Goal: Information Seeking & Learning: Check status

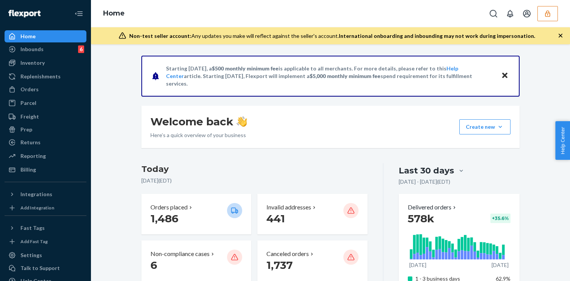
click at [555, 10] on button "button" at bounding box center [548, 13] width 20 height 15
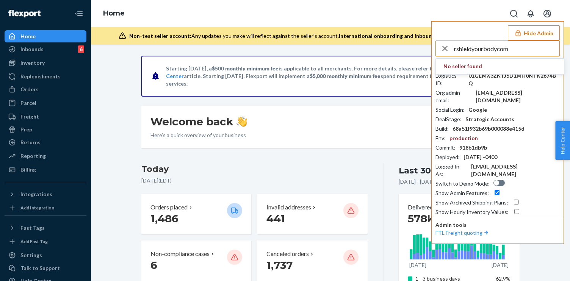
type input "rshieldyourbodycom"
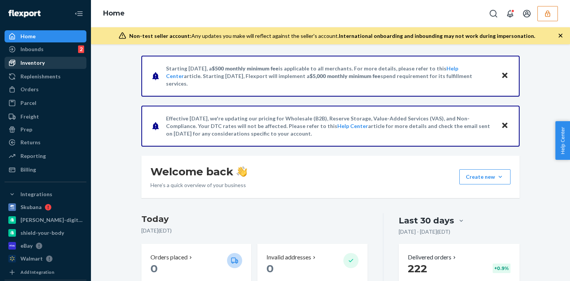
click at [54, 61] on div "Inventory" at bounding box center [45, 63] width 80 height 11
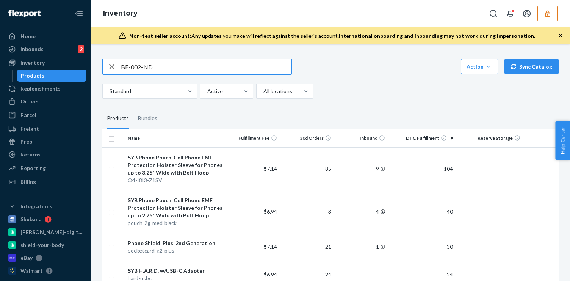
type input "BE-002-ND"
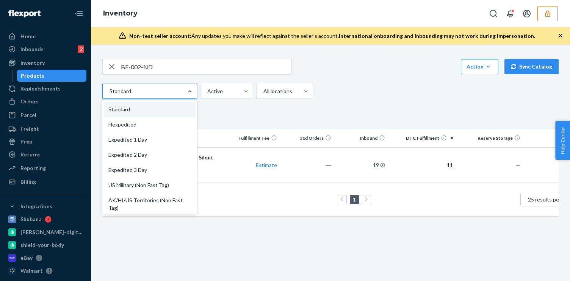
click at [190, 67] on input "BE-002-ND" at bounding box center [206, 66] width 171 height 15
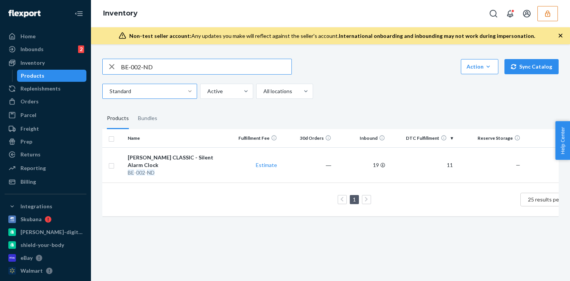
click at [190, 67] on input "BE-002-ND" at bounding box center [206, 66] width 171 height 15
type input "s"
type input "Silent Alarm Clock"
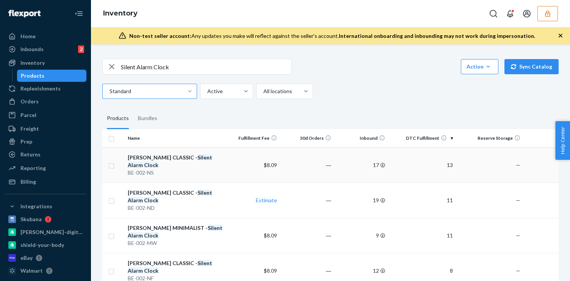
click at [219, 156] on div "Bagby CLASSIC - Silent Alarm Clock" at bounding box center [175, 161] width 95 height 15
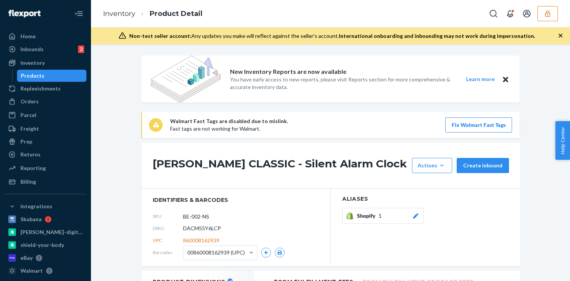
click at [177, 131] on p "Fast tags are not working for Walmart." at bounding box center [229, 129] width 118 height 8
click at [173, 157] on div "Bagby CLASSIC - Silent Alarm Clock Actions Hide Request removal Create inbound" at bounding box center [330, 166] width 379 height 46
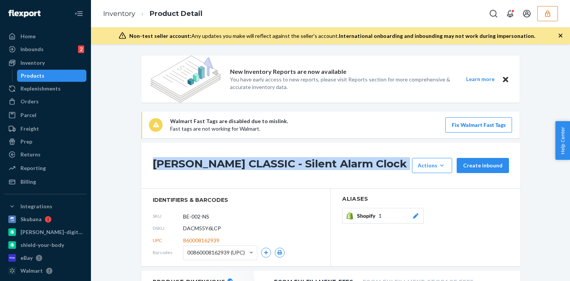
click at [173, 157] on div "Bagby CLASSIC - Silent Alarm Clock Actions Hide Request removal Create inbound" at bounding box center [330, 166] width 379 height 46
copy div "Bagby CLASSIC - Silent Alarm Clock"
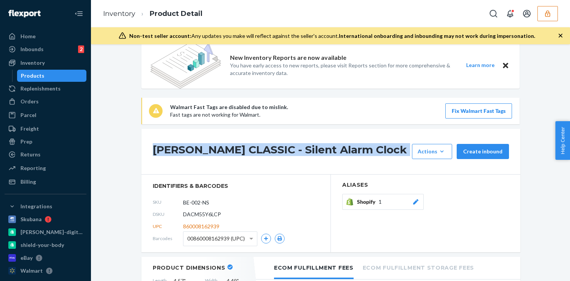
scroll to position [19, 0]
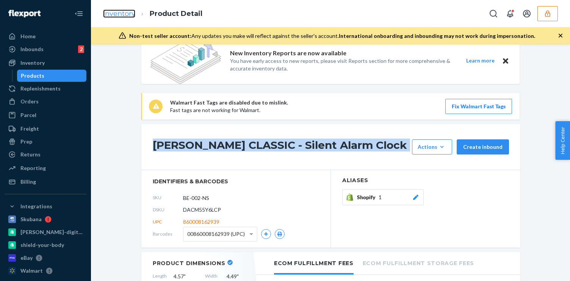
click at [109, 11] on link "Inventory" at bounding box center [119, 13] width 32 height 8
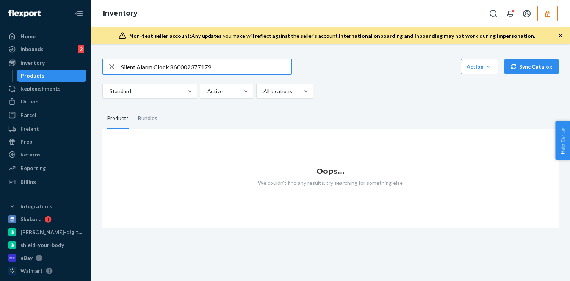
drag, startPoint x: 223, startPoint y: 66, endPoint x: 170, endPoint y: 67, distance: 53.1
click at [170, 67] on input "Silent Alarm Clock 860002377179" at bounding box center [206, 66] width 171 height 15
type input "Silent Alarm Clock"
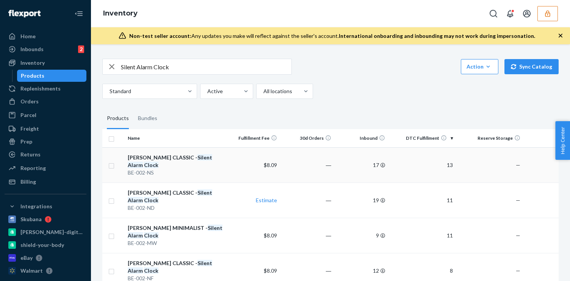
click at [236, 165] on td "$8.09" at bounding box center [253, 165] width 54 height 35
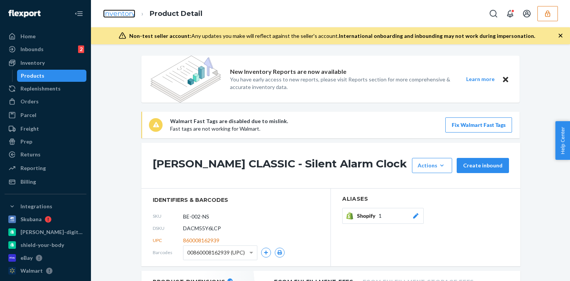
click at [125, 13] on link "Inventory" at bounding box center [119, 13] width 32 height 8
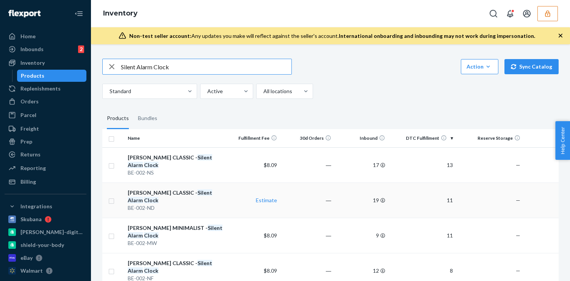
click at [210, 204] on div "BE-002-ND" at bounding box center [175, 208] width 95 height 8
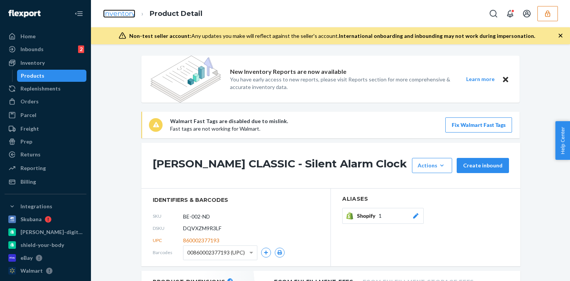
click at [123, 13] on link "Inventory" at bounding box center [119, 13] width 32 height 8
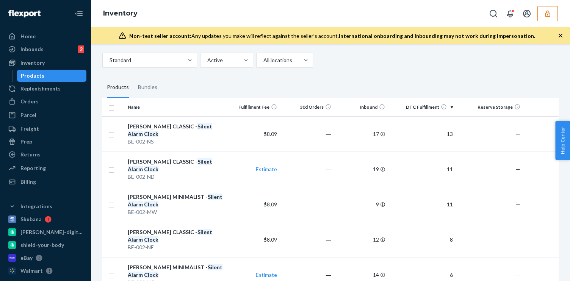
scroll to position [33, 0]
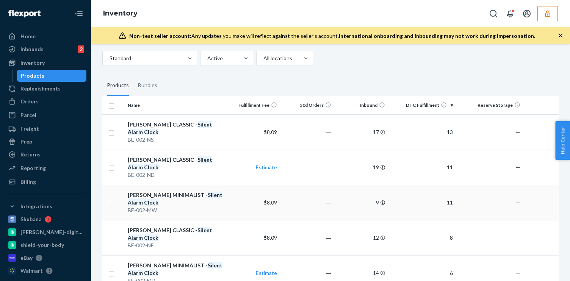
click at [203, 192] on td "Bagby MINIMALIST - Silent Alarm Clock BE-002-MW" at bounding box center [175, 202] width 101 height 35
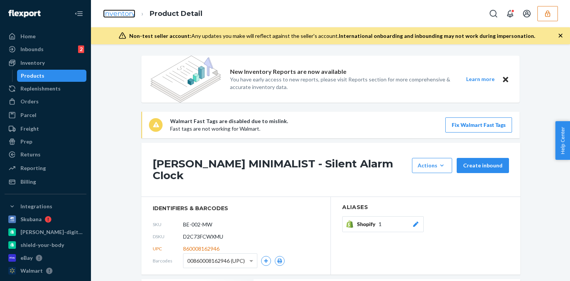
click at [118, 15] on link "Inventory" at bounding box center [119, 13] width 32 height 8
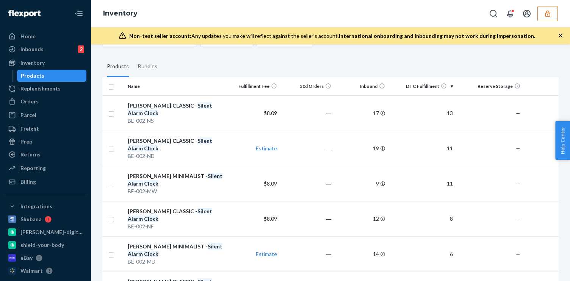
scroll to position [53, 0]
click at [209, 222] on div "BE-002-NF" at bounding box center [175, 226] width 95 height 8
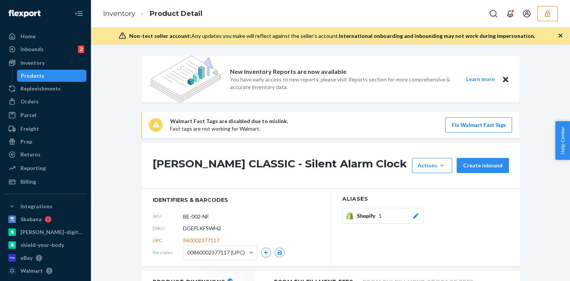
click at [124, 18] on li "Inventory" at bounding box center [119, 14] width 32 height 10
click at [124, 13] on link "Inventory" at bounding box center [119, 13] width 32 height 8
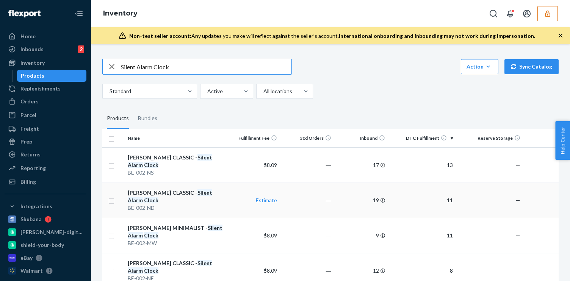
click at [226, 185] on td "Estimate" at bounding box center [253, 200] width 54 height 35
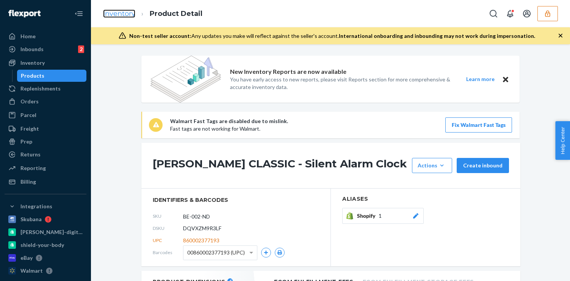
click at [121, 15] on link "Inventory" at bounding box center [119, 13] width 32 height 8
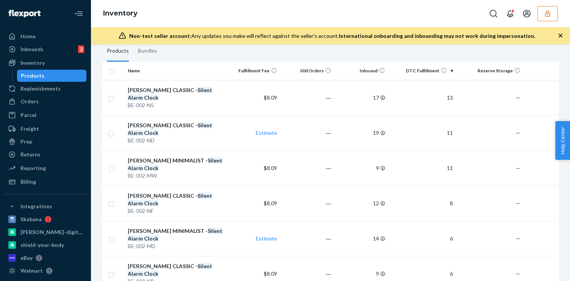
scroll to position [72, 0]
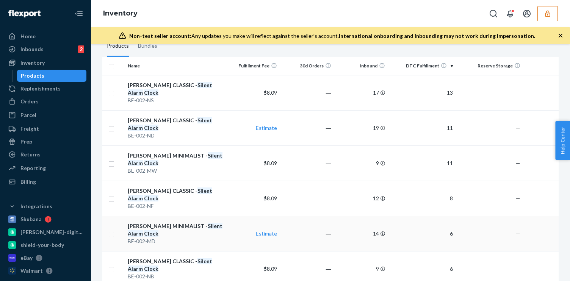
click at [242, 216] on td "Estimate" at bounding box center [253, 233] width 54 height 35
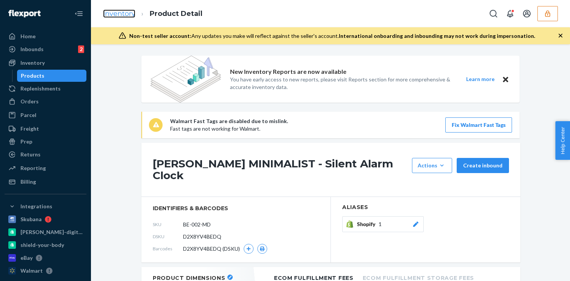
click at [129, 15] on link "Inventory" at bounding box center [119, 13] width 32 height 8
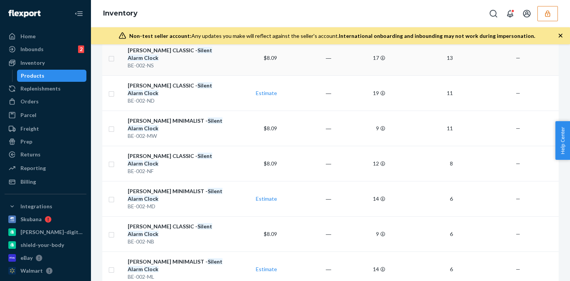
scroll to position [113, 0]
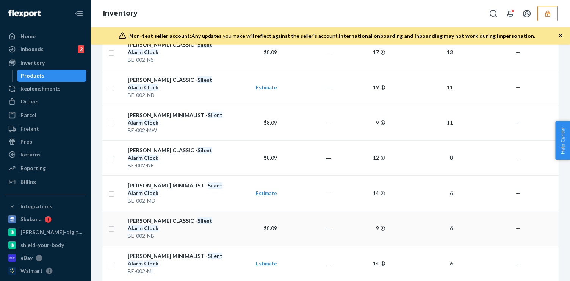
click at [224, 211] on td "Bagby CLASSIC - Silent Alarm Clock BE-002-NB" at bounding box center [175, 228] width 101 height 35
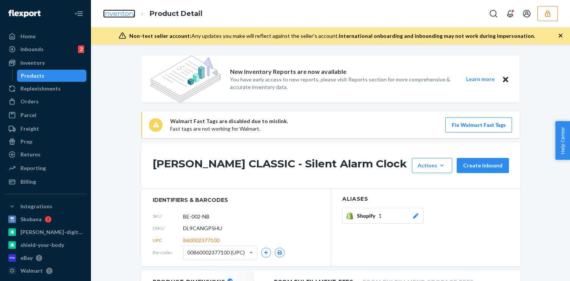
click at [124, 13] on link "Inventory" at bounding box center [119, 13] width 32 height 8
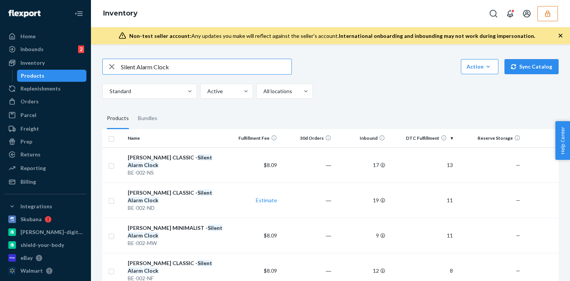
click at [251, 63] on input "Silent Alarm Clock" at bounding box center [206, 66] width 171 height 15
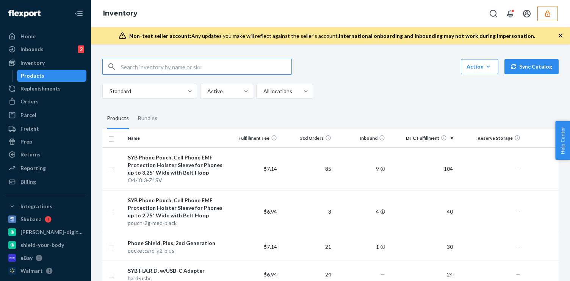
click at [219, 65] on input "text" at bounding box center [206, 66] width 171 height 15
type input "alarm"
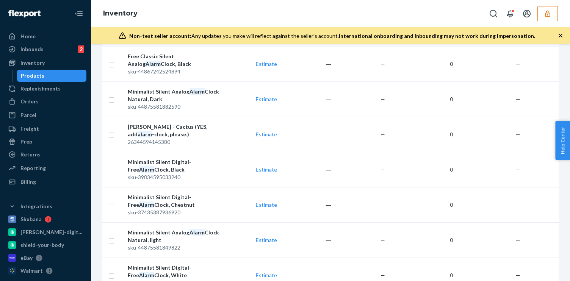
scroll to position [713, 0]
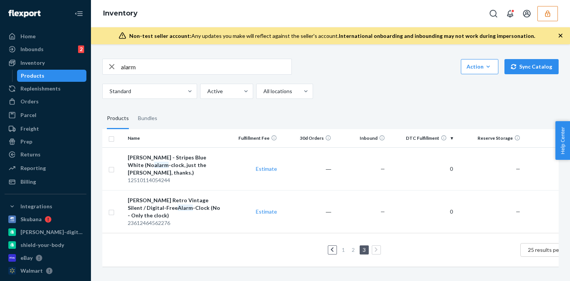
click at [352, 247] on link "2" at bounding box center [353, 250] width 6 height 6
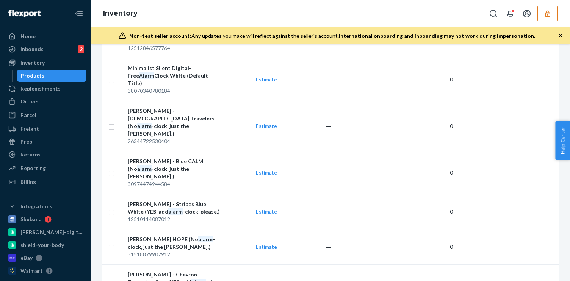
scroll to position [789, 0]
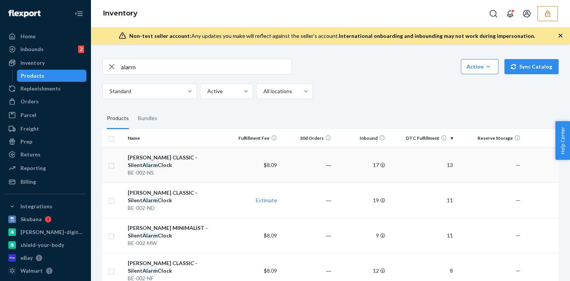
click at [247, 166] on td "$8.09" at bounding box center [253, 165] width 54 height 35
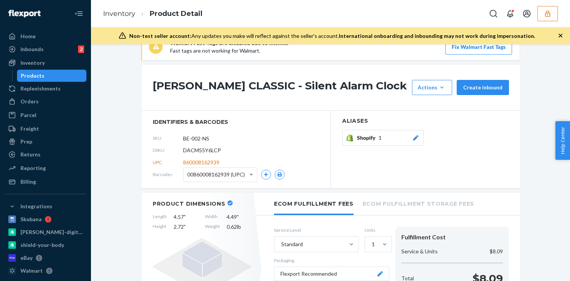
scroll to position [124, 0]
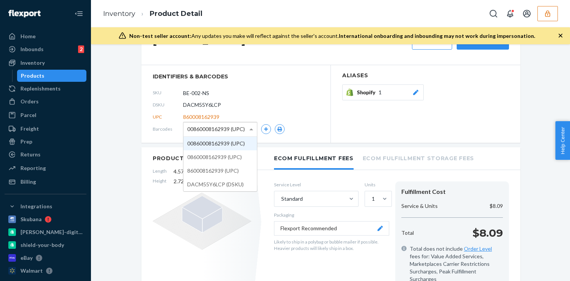
click at [238, 132] on span "00860008162939 (UPC)" at bounding box center [216, 129] width 58 height 13
click at [268, 91] on div "SKU BE-002-NS" at bounding box center [236, 93] width 166 height 12
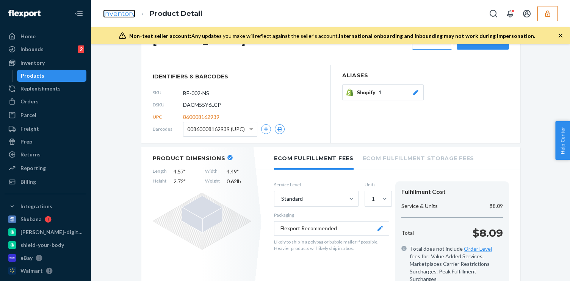
click at [115, 13] on link "Inventory" at bounding box center [119, 13] width 32 height 8
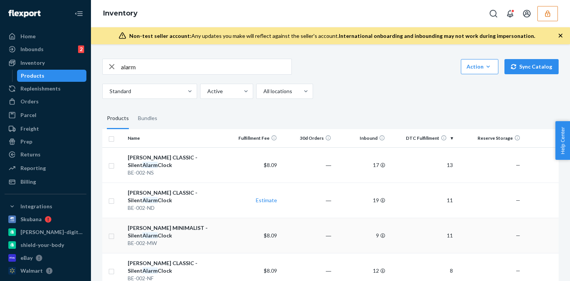
click at [236, 219] on td "$8.09" at bounding box center [253, 235] width 54 height 35
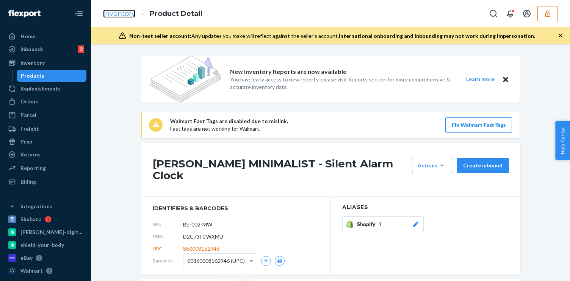
click at [127, 12] on link "Inventory" at bounding box center [119, 13] width 32 height 8
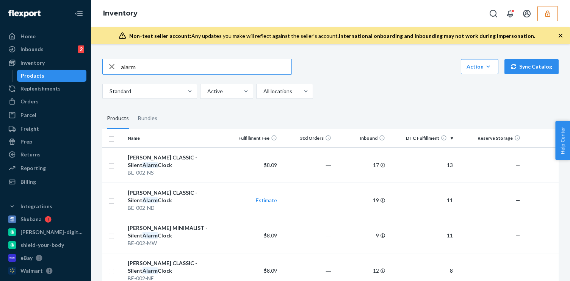
click at [149, 70] on input "alarm" at bounding box center [206, 66] width 171 height 15
paste input "BE-002-ND"
type input "BE-002-ND"
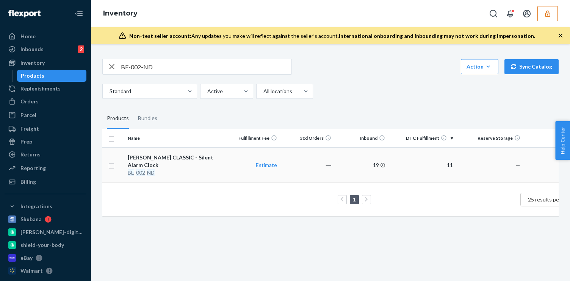
click at [182, 169] on div "BE - 002 - ND" at bounding box center [175, 173] width 95 height 8
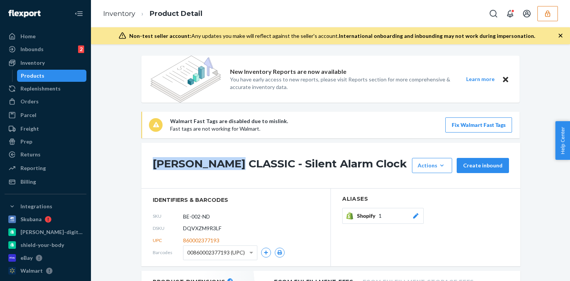
drag, startPoint x: 153, startPoint y: 166, endPoint x: 237, endPoint y: 165, distance: 84.6
click at [237, 166] on h1 "Bagby CLASSIC - Silent Alarm Clock" at bounding box center [281, 165] width 256 height 15
copy h1 "Bagby CLASSIC"
click at [133, 14] on link "Inventory" at bounding box center [119, 13] width 32 height 8
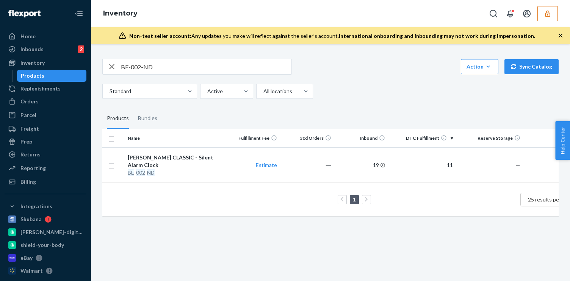
click at [139, 68] on input "BE-002-ND" at bounding box center [206, 66] width 171 height 15
click at [126, 68] on input "BE-002-ND" at bounding box center [206, 66] width 171 height 15
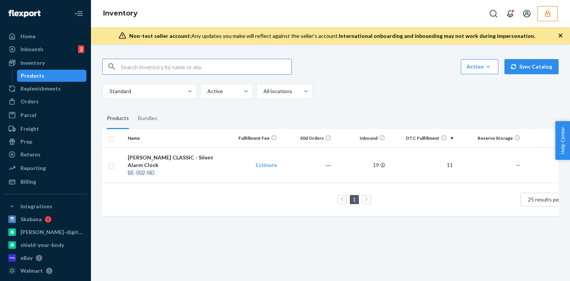
paste input "Bagby CLASSIC"
type input "Bagby CLASSIC"
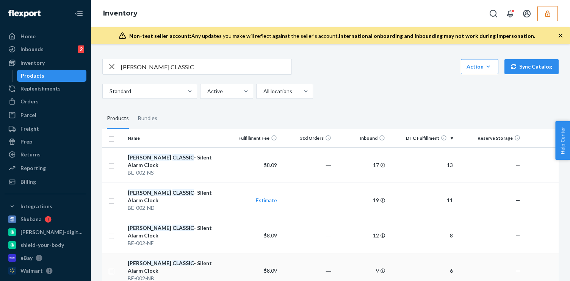
click at [229, 253] on td "$8.09" at bounding box center [253, 270] width 54 height 35
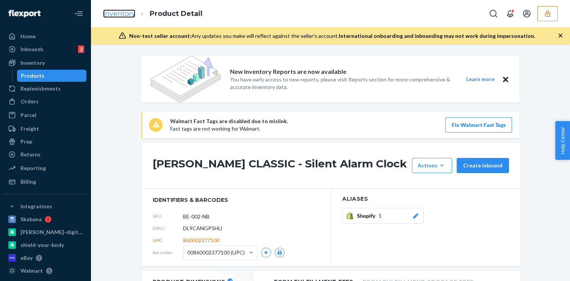
click at [123, 11] on link "Inventory" at bounding box center [119, 13] width 32 height 8
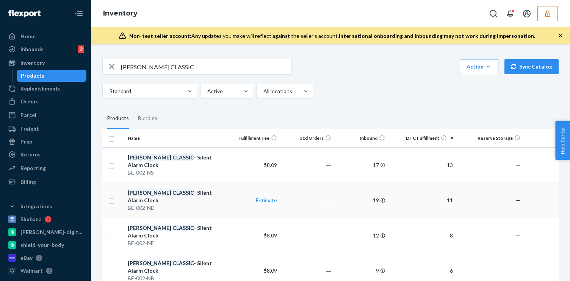
click at [207, 189] on div "Bagby CLASSIC - Silent Alarm Clock" at bounding box center [175, 196] width 95 height 15
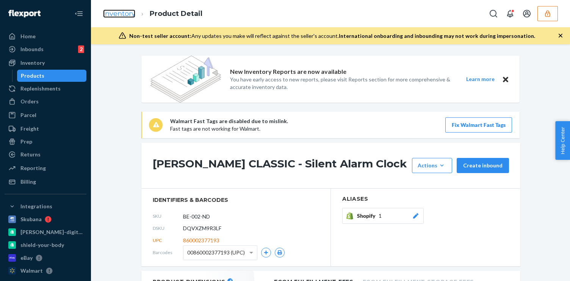
click at [132, 15] on link "Inventory" at bounding box center [119, 13] width 32 height 8
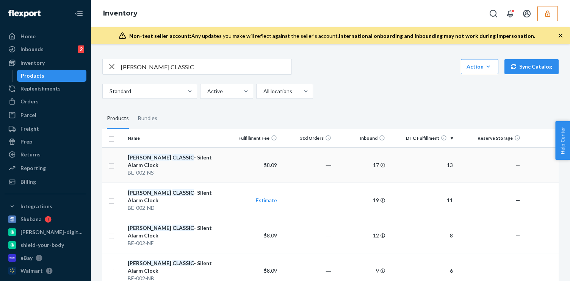
click at [214, 171] on td "Bagby CLASSIC - Silent Alarm Clock BE-002-NS" at bounding box center [175, 165] width 101 height 35
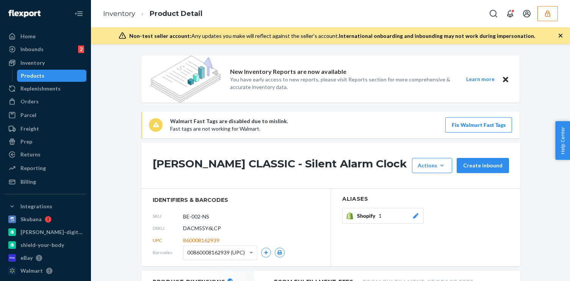
click at [129, 18] on li "Inventory" at bounding box center [119, 14] width 32 height 10
click at [130, 11] on link "Inventory" at bounding box center [119, 13] width 32 height 8
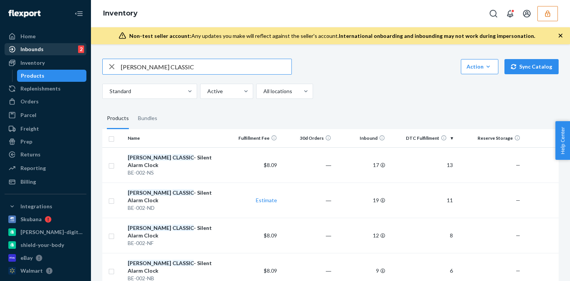
click at [57, 51] on div "Inbounds 2" at bounding box center [45, 49] width 80 height 11
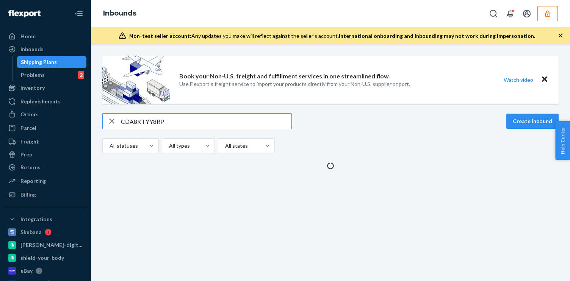
type input "CDA8KTYY8RP"
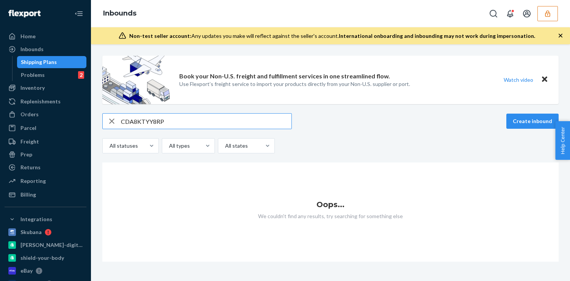
click at [113, 122] on icon "button" at bounding box center [111, 121] width 9 height 15
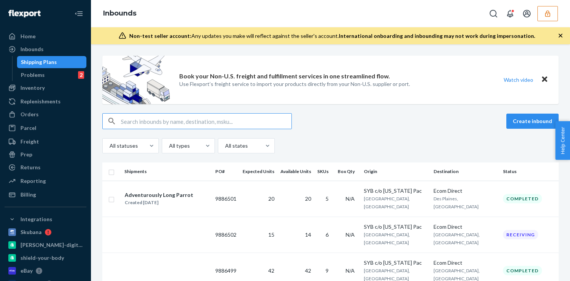
click at [129, 117] on input "text" at bounding box center [206, 121] width 171 height 15
paste input "9856101"
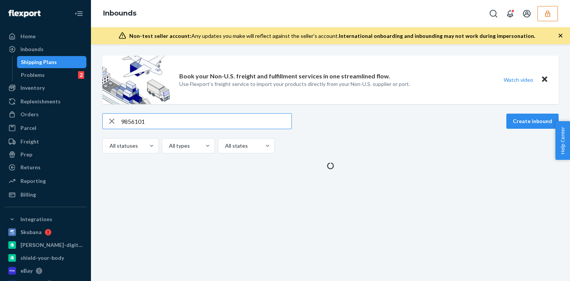
type input "9856101"
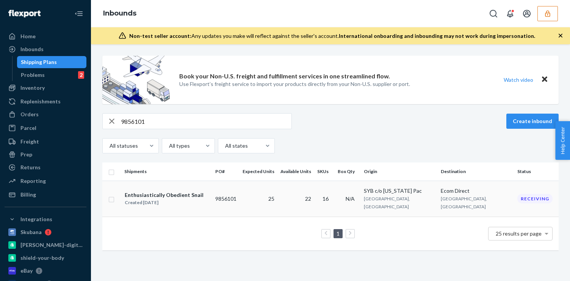
click at [209, 199] on div "Enthusiastically Obedient Snail Created Jul 15, 2025" at bounding box center [166, 199] width 85 height 16
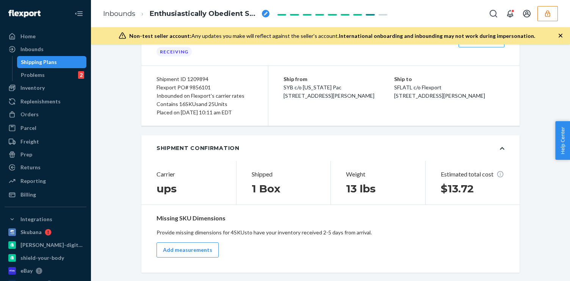
scroll to position [101, 0]
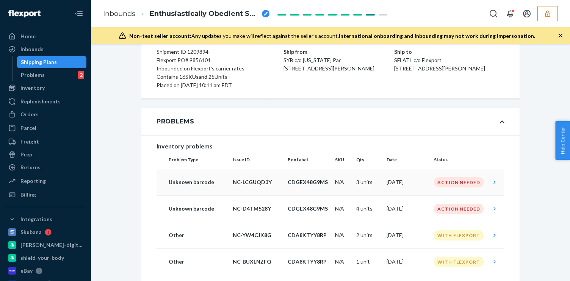
click at [280, 190] on td "NC-LCGUQD3Y" at bounding box center [257, 182] width 55 height 27
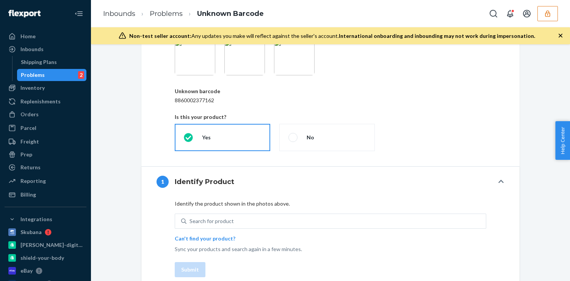
scroll to position [146, 0]
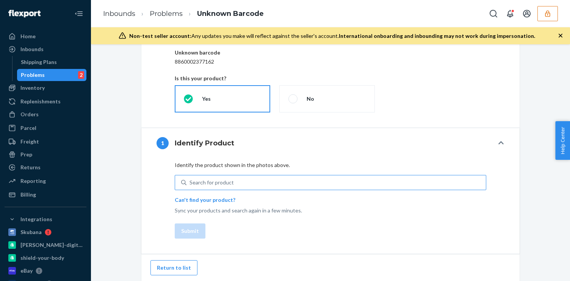
click at [215, 179] on div "Search for product" at bounding box center [212, 183] width 44 height 8
click at [190, 179] on input "Search for product" at bounding box center [190, 183] width 1 height 8
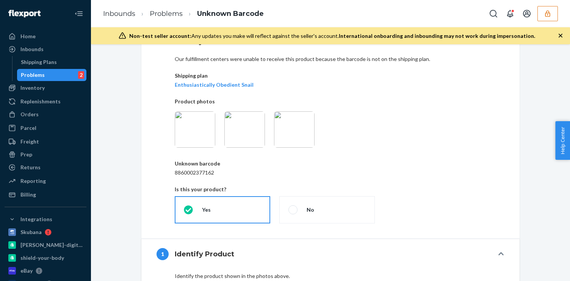
scroll to position [0, 0]
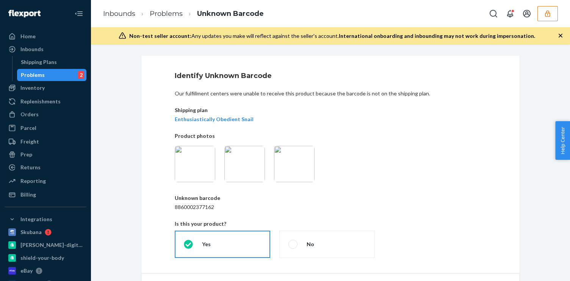
click at [189, 240] on icon at bounding box center [188, 244] width 9 height 9
click at [189, 242] on input "Yes" at bounding box center [186, 244] width 5 height 5
click at [133, 14] on link "Inbounds" at bounding box center [119, 13] width 32 height 8
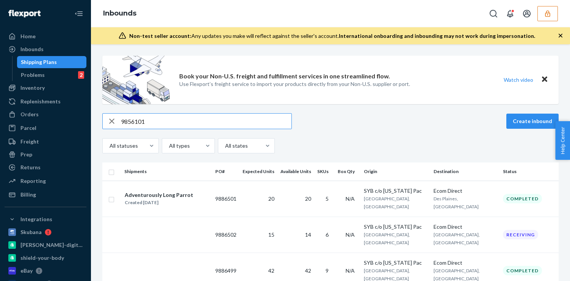
type input "9856101"
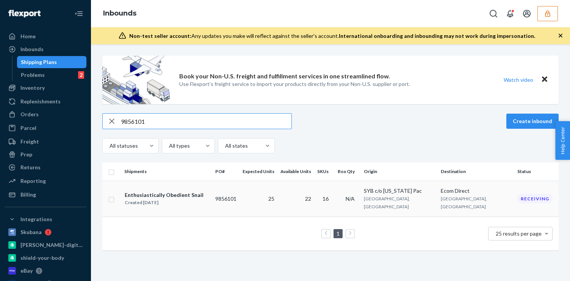
click at [204, 198] on div "Enthusiastically Obedient Snail Created Jul 15, 2025" at bounding box center [166, 199] width 85 height 16
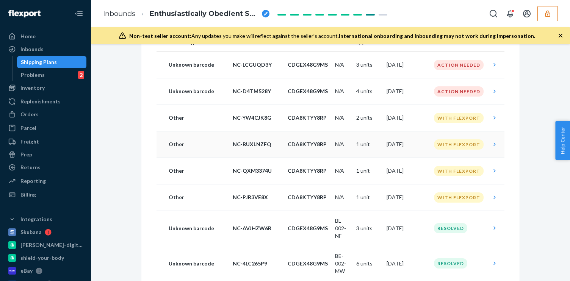
scroll to position [209, 0]
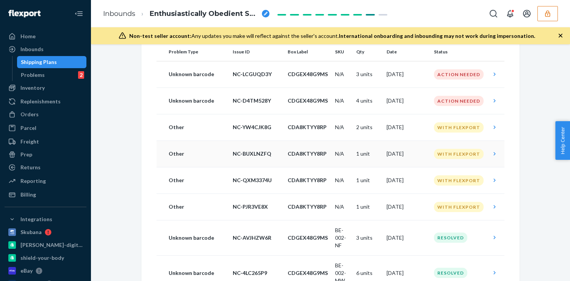
click at [229, 141] on td "Other" at bounding box center [193, 154] width 73 height 27
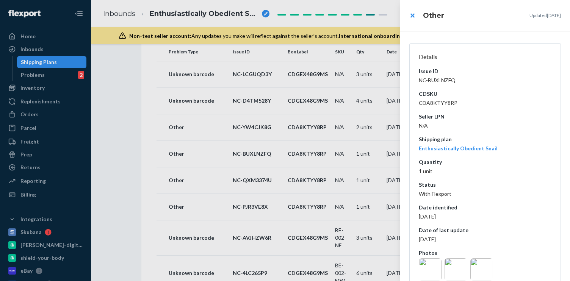
scroll to position [77, 0]
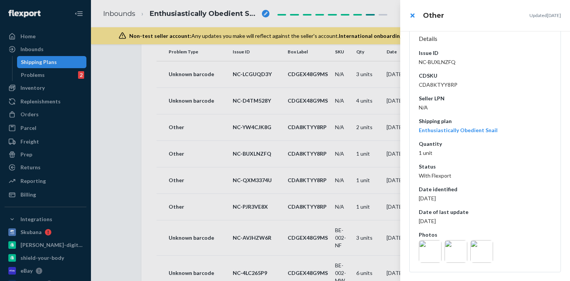
click at [366, 181] on div at bounding box center [285, 140] width 570 height 281
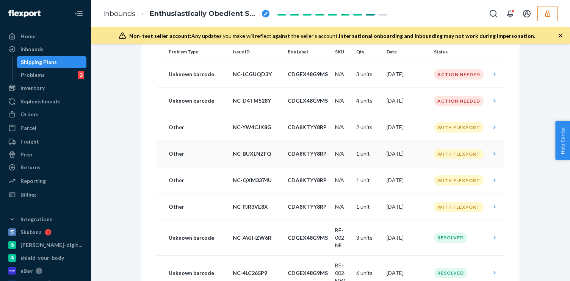
click at [325, 153] on p "CDA8KTYY8RP" at bounding box center [308, 154] width 41 height 8
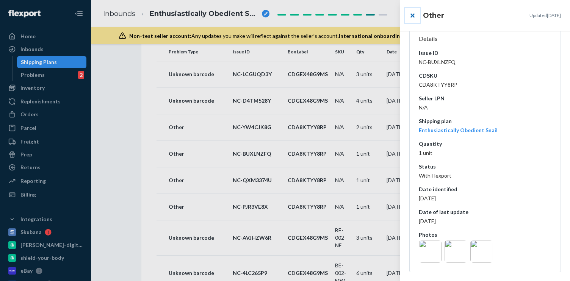
click at [406, 15] on button "close" at bounding box center [412, 15] width 15 height 15
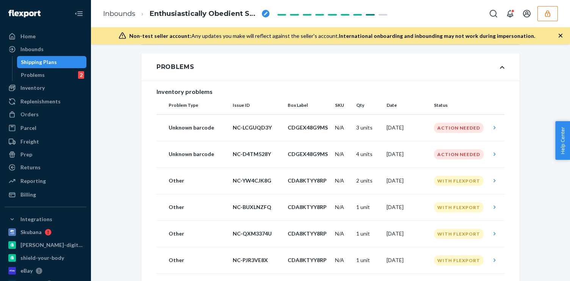
scroll to position [0, 0]
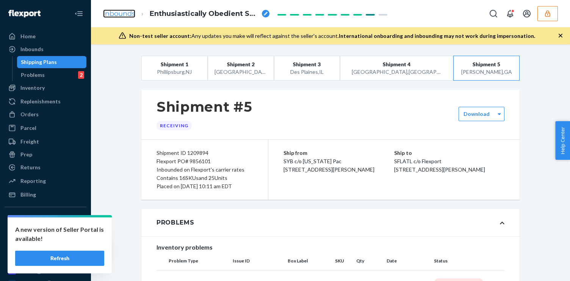
click at [129, 9] on link "Inbounds" at bounding box center [119, 13] width 32 height 8
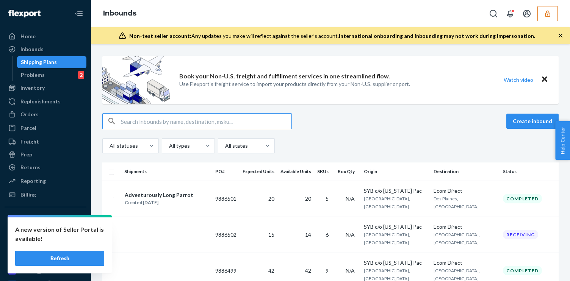
click at [546, 10] on icon "button" at bounding box center [548, 14] width 8 height 8
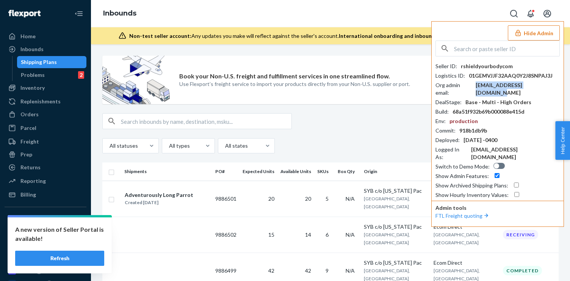
click at [504, 86] on div "hello@shieldyourbody.com" at bounding box center [518, 89] width 84 height 15
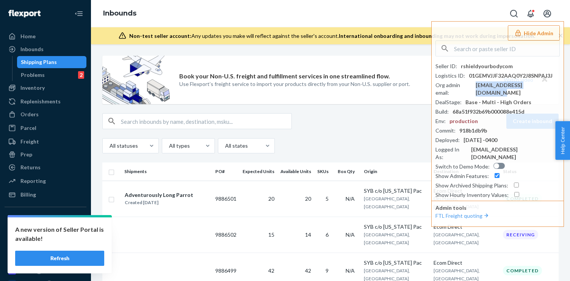
click at [543, 35] on button "Hide Admin" at bounding box center [534, 32] width 52 height 15
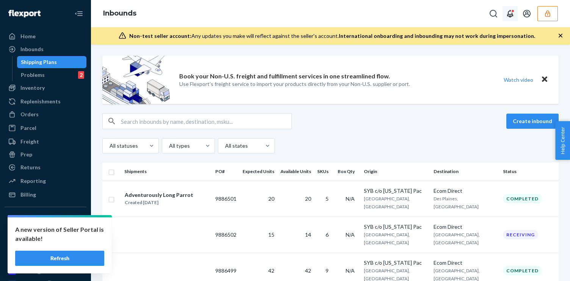
click at [517, 14] on button "Open notifications" at bounding box center [510, 13] width 15 height 15
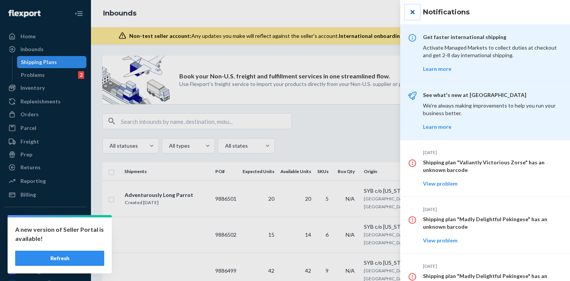
click at [416, 14] on button "close" at bounding box center [412, 12] width 15 height 15
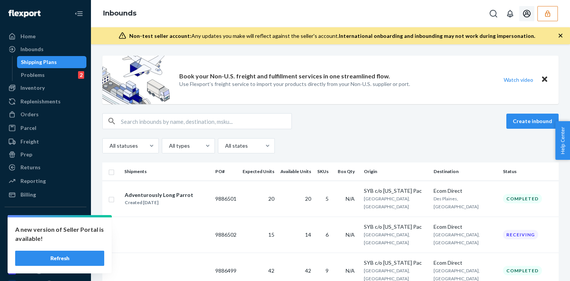
click at [527, 17] on icon "Open account menu" at bounding box center [527, 14] width 8 height 8
click at [502, 36] on div "Settings" at bounding box center [511, 39] width 57 height 14
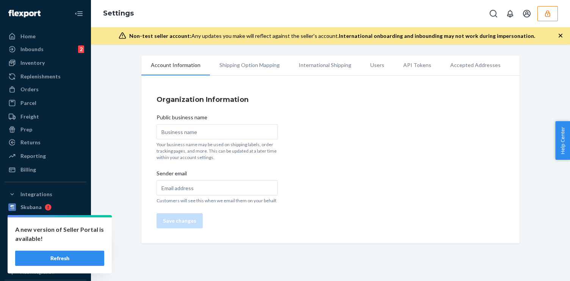
click at [369, 69] on li "Users" at bounding box center [377, 65] width 33 height 19
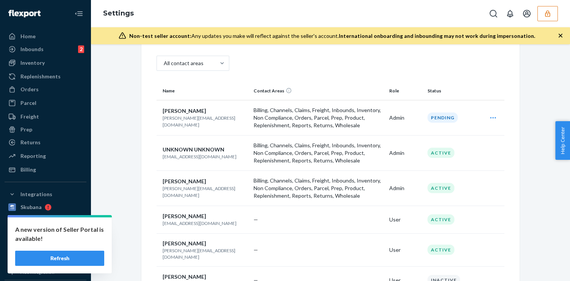
scroll to position [59, 0]
click at [212, 156] on p "hello@shieldyourbody.com" at bounding box center [205, 156] width 85 height 6
copy p "hello@shieldyourbody.com"
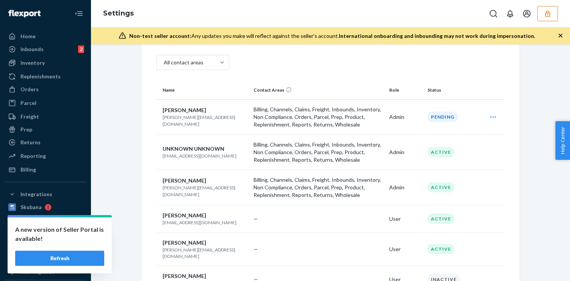
click at [195, 191] on p "stephanie@shieldyourbody.com" at bounding box center [205, 191] width 85 height 13
copy p "stephanie@shieldyourbody.com"
click at [217, 119] on p "santiago@shieldyourbody.com" at bounding box center [205, 120] width 85 height 13
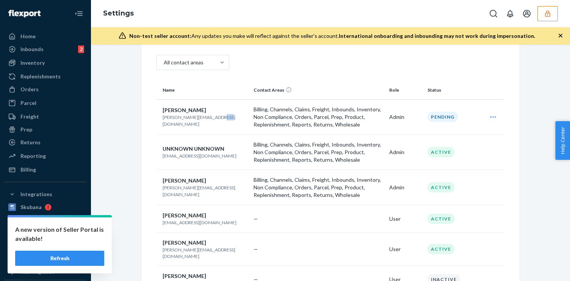
click at [217, 119] on p "santiago@shieldyourbody.com" at bounding box center [205, 120] width 85 height 13
copy p "santiago@shieldyourbody.com"
click at [553, 16] on button "button" at bounding box center [548, 13] width 20 height 15
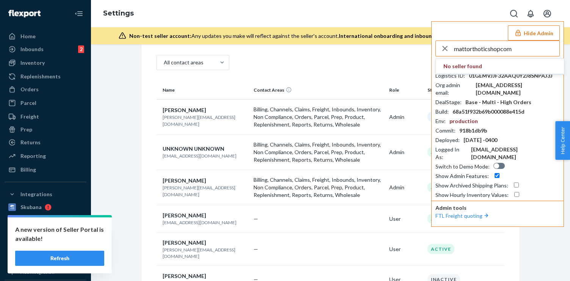
type input "mattorthoticshopcom"
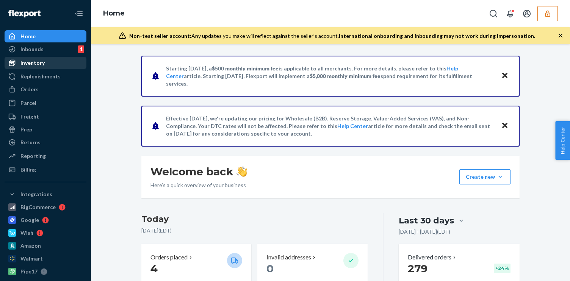
click at [50, 64] on div "Inventory" at bounding box center [45, 63] width 80 height 11
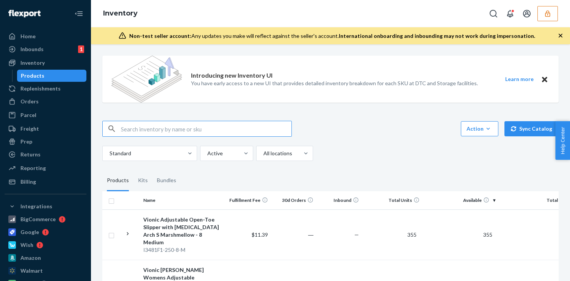
paste input "D5Y58YHBJXJ"
type input "D5Y58YHBJXJ"
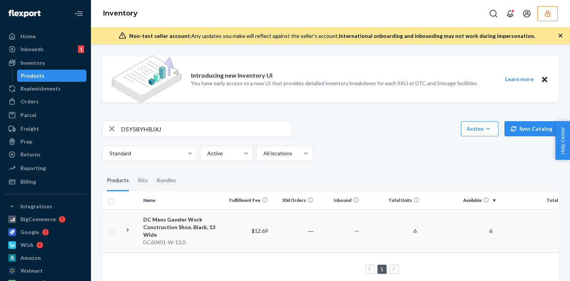
click at [229, 227] on td "$12.69" at bounding box center [249, 231] width 46 height 43
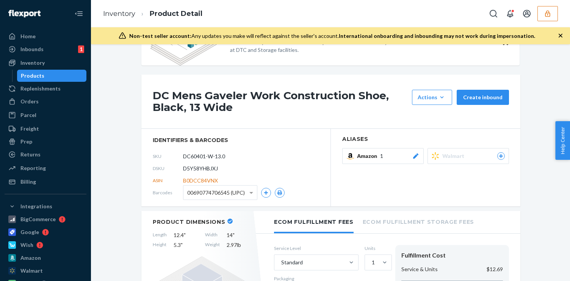
scroll to position [47, 0]
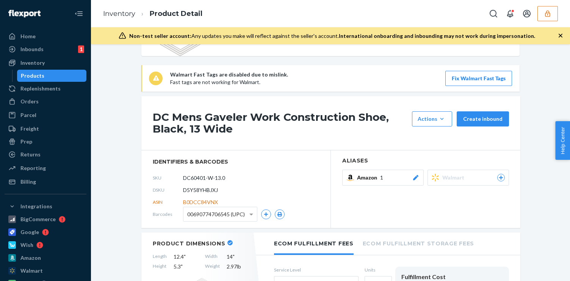
click at [202, 191] on span "D5Y58YHBJXJ" at bounding box center [200, 191] width 35 height 8
copy span "D5Y58YHBJXJ"
click at [550, 15] on icon "button" at bounding box center [548, 14] width 8 height 8
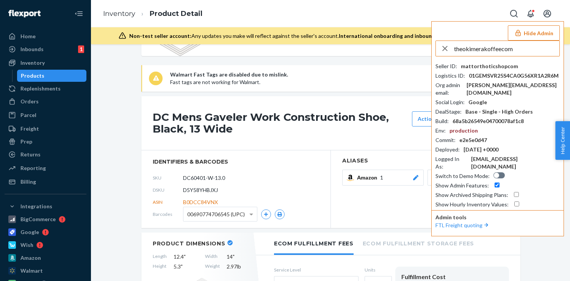
type input "theokimerakoffeecom"
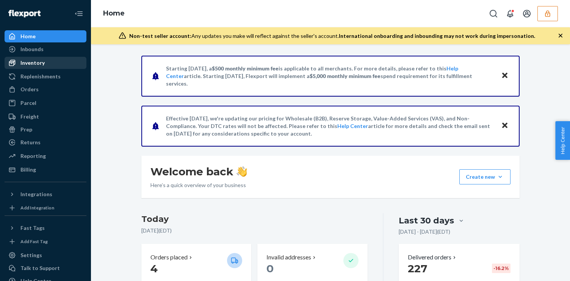
click at [22, 60] on div "Inventory" at bounding box center [32, 63] width 24 height 8
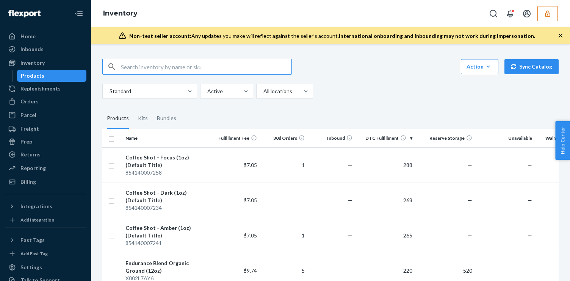
paste input "DHOZXVRS9FS"
type input "DHOZXVRS9FS"
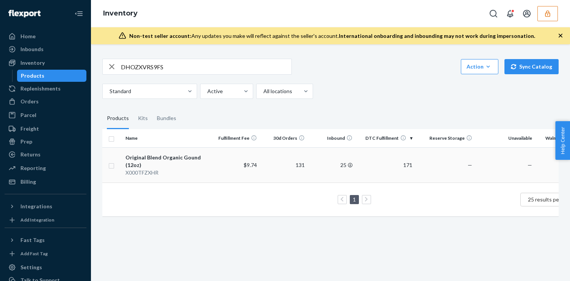
click at [238, 172] on td "$9.74" at bounding box center [236, 165] width 48 height 35
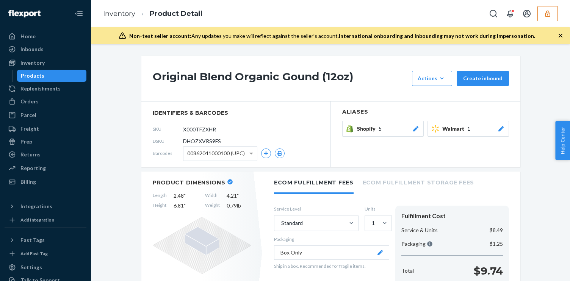
click at [196, 75] on h1 "Original Blend Organic Gound (12oz)" at bounding box center [281, 78] width 256 height 15
click at [195, 76] on h1 "Original Blend Organic Gound (12oz)" at bounding box center [281, 78] width 256 height 15
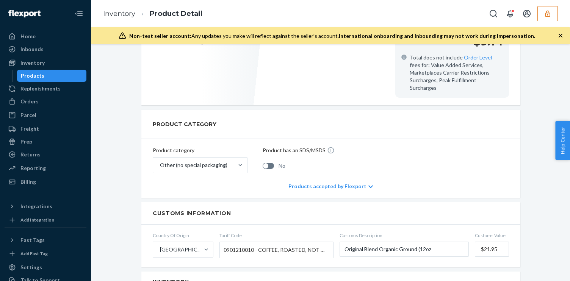
click at [195, 76] on div "Product Dimensions Length 2.48 " Width 4.21 " Height 6.81 " Weight 0.79 lb" at bounding box center [201, 23] width 121 height 163
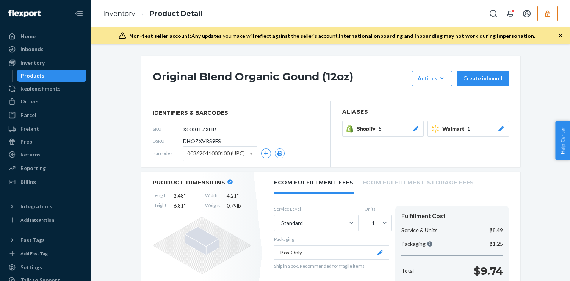
click at [182, 77] on h1 "Original Blend Organic Gound (12oz)" at bounding box center [281, 78] width 256 height 15
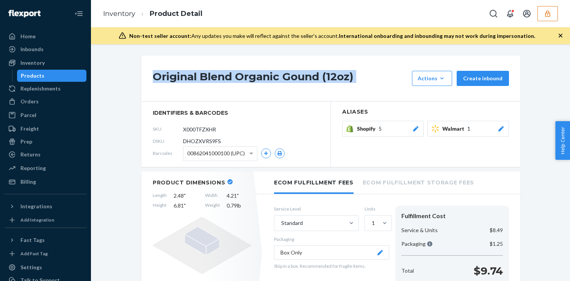
click at [182, 77] on h1 "Original Blend Organic Gound (12oz)" at bounding box center [281, 78] width 256 height 15
copy div "Original Blend Organic Gound (12oz)"
click at [547, 13] on icon "button" at bounding box center [547, 13] width 5 height 6
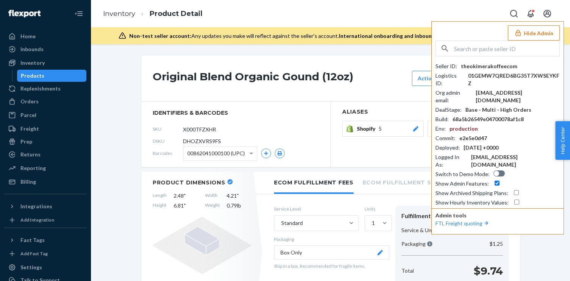
click at [510, 89] on div "Seller ID : theokimerakoffeecom Logistics ID : 01GEMW7QRED6BG35T7XWSEYKFZ Org a…" at bounding box center [498, 135] width 124 height 144
click at [510, 89] on div "logistics@kimerakoffee.com" at bounding box center [518, 96] width 84 height 15
copy div "logistics@kimerakoffee.com"
click at [471, 52] on input "text" at bounding box center [506, 48] width 105 height 15
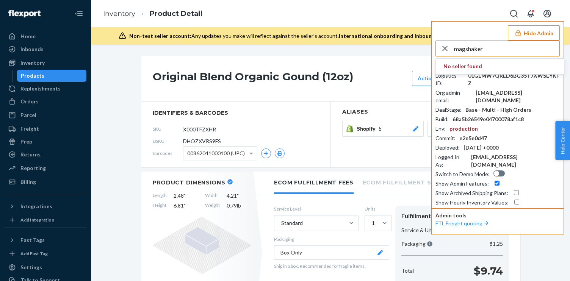
type input "magshaker"
click at [442, 46] on icon "button" at bounding box center [445, 48] width 9 height 15
click at [483, 50] on input "text" at bounding box center [506, 48] width 105 height 15
paste input "steveambrookiangmailcom"
type input "steveambrookiangmailcom"
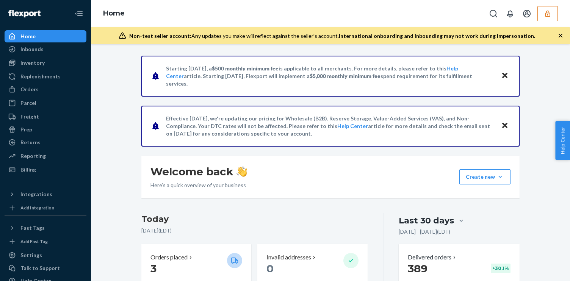
click at [551, 4] on div "Home" at bounding box center [330, 13] width 479 height 27
click at [550, 15] on icon "button" at bounding box center [547, 13] width 5 height 6
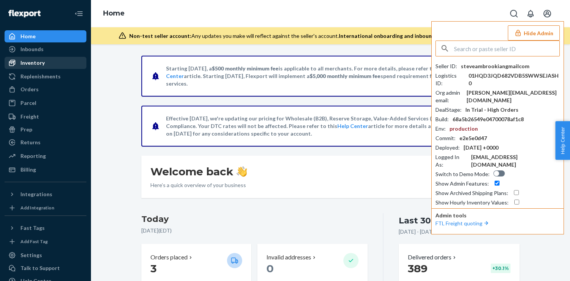
click at [42, 61] on div "Inventory" at bounding box center [32, 63] width 24 height 8
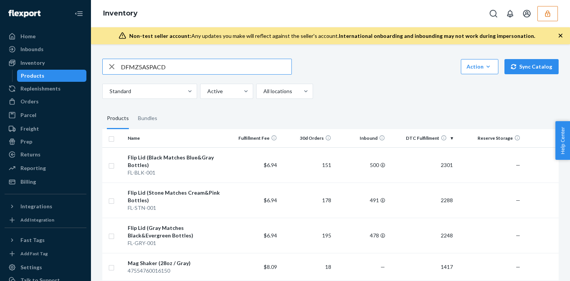
type input "DFMZ5ASPACD"
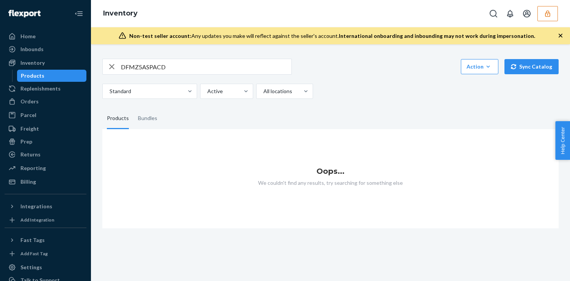
click at [549, 8] on button "button" at bounding box center [548, 13] width 20 height 15
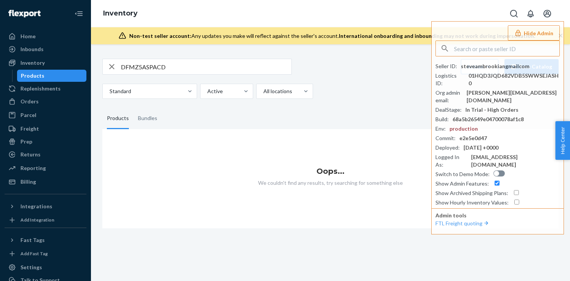
click at [203, 66] on input "DFMZ5ASPACD" at bounding box center [206, 66] width 171 height 15
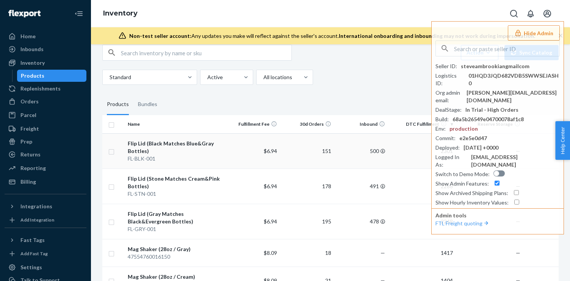
scroll to position [15, 0]
click at [182, 58] on input "text" at bounding box center [206, 51] width 171 height 15
type input "cream"
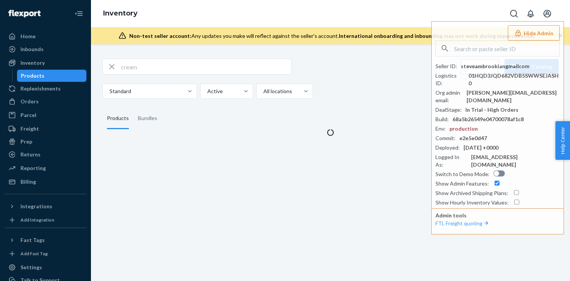
scroll to position [0, 0]
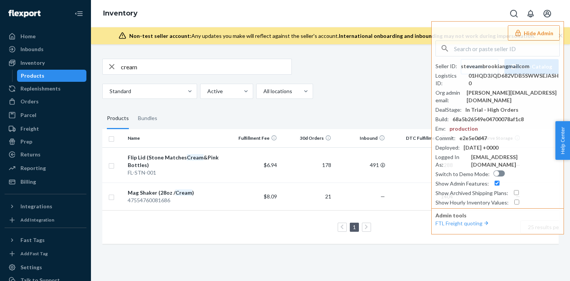
click at [265, 226] on div "1 25 results per page" at bounding box center [346, 227] width 477 height 24
click at [259, 195] on td "$8.09" at bounding box center [253, 197] width 54 height 28
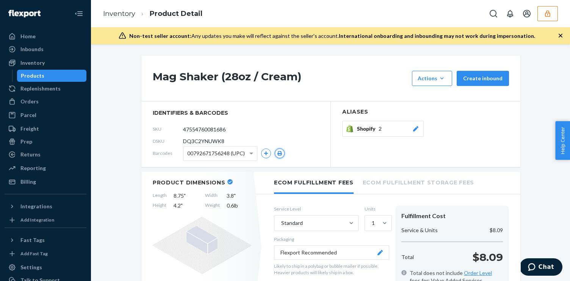
click at [281, 156] on button "button" at bounding box center [280, 154] width 10 height 10
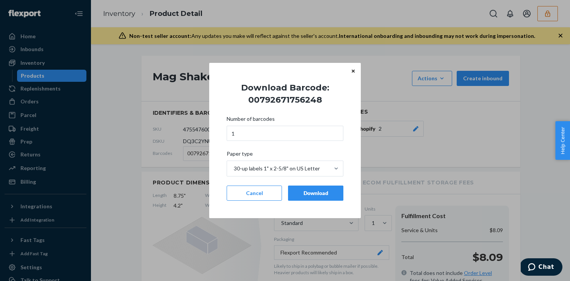
click at [299, 195] on div "Download" at bounding box center [316, 194] width 42 height 8
